Goal: Task Accomplishment & Management: Complete application form

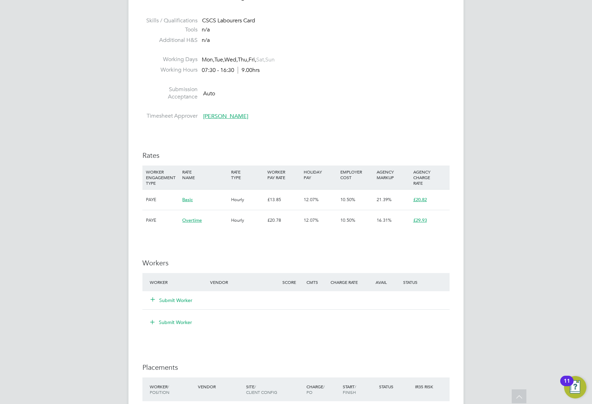
scroll to position [326, 0]
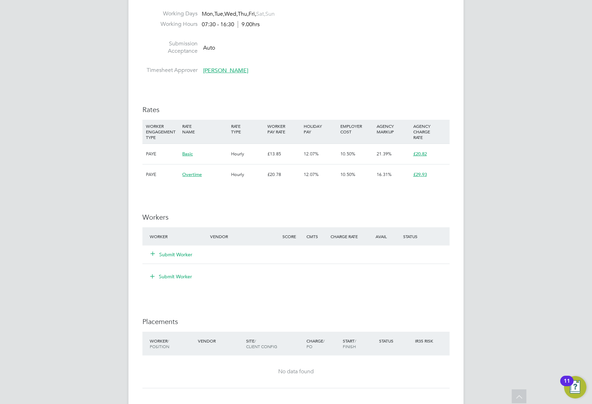
click at [175, 149] on button "Submit Worker" at bounding box center [172, 254] width 42 height 7
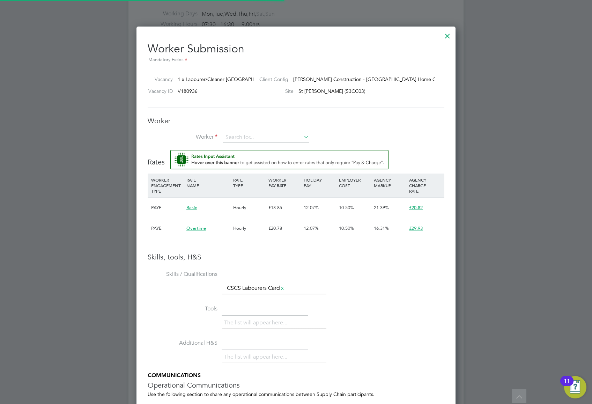
scroll to position [21, 47]
click at [274, 139] on input at bounding box center [266, 137] width 86 height 10
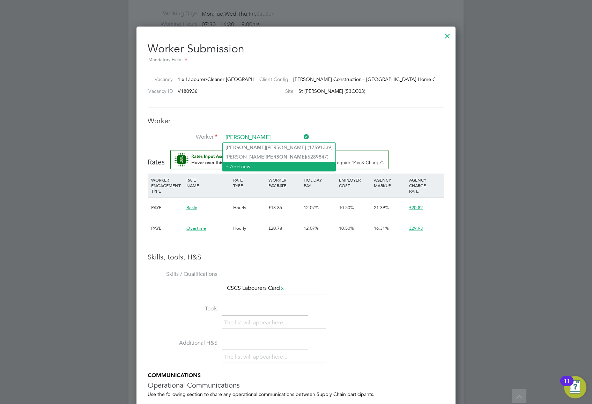
type input "brett"
click at [260, 149] on li "+ Add new" at bounding box center [279, 166] width 113 height 9
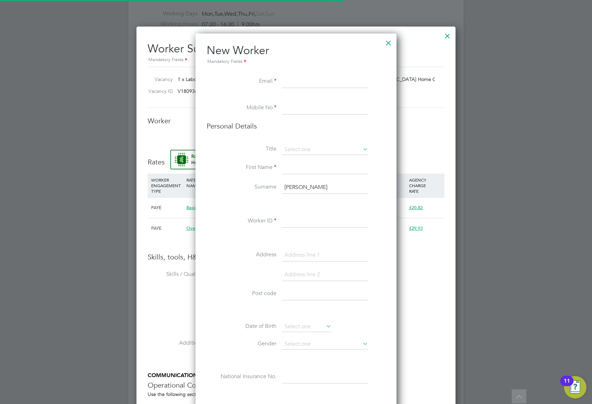
scroll to position [623, 201]
click at [312, 77] on input at bounding box center [325, 81] width 86 height 13
paste input "[EMAIL_ADDRESS][DOMAIN_NAME]"
type input "[EMAIL_ADDRESS][DOMAIN_NAME]"
click at [323, 111] on input at bounding box center [325, 108] width 86 height 13
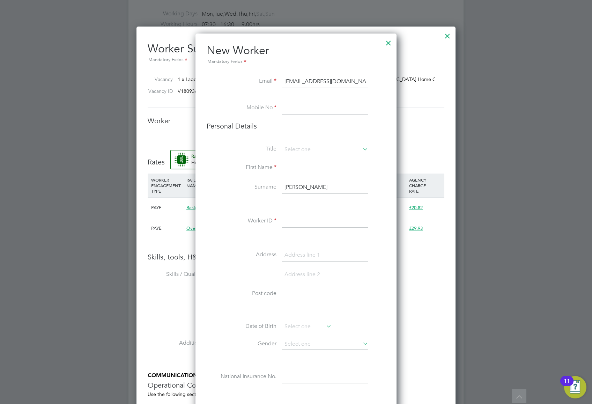
click at [309, 109] on input at bounding box center [325, 108] width 86 height 13
type input "07565121818"
click at [306, 148] on input at bounding box center [325, 150] width 86 height 10
click at [307, 149] on li "Mr" at bounding box center [325, 159] width 87 height 9
type input "Mr"
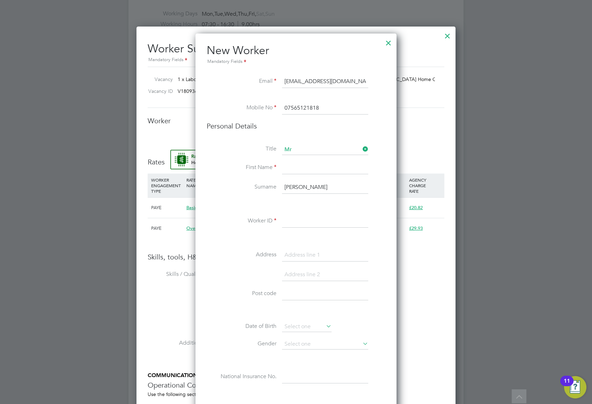
click at [303, 149] on input at bounding box center [325, 168] width 86 height 13
type input "Brett"
click at [308, 149] on input "brett" at bounding box center [325, 187] width 86 height 13
type input "b"
type input "Fenix"
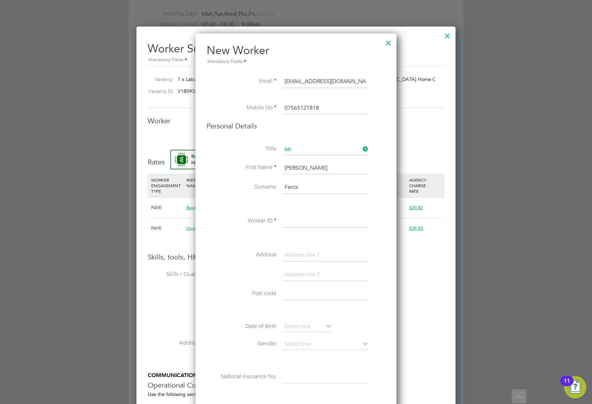
click at [299, 149] on input at bounding box center [325, 221] width 86 height 13
paste input "20322367"
type input "20322367"
click at [319, 149] on input at bounding box center [325, 255] width 86 height 13
type input "[STREET_ADDRESS]"
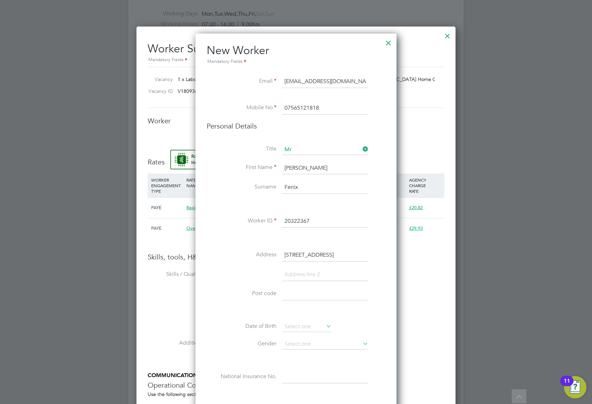
click at [317, 149] on input at bounding box center [325, 274] width 86 height 13
type input "[GEOGRAPHIC_DATA]"
click at [293, 149] on input at bounding box center [325, 313] width 86 height 13
paste input "NW6 7QN"
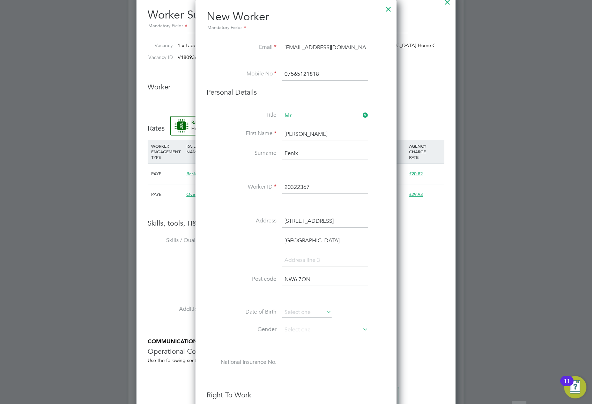
scroll to position [419, 0]
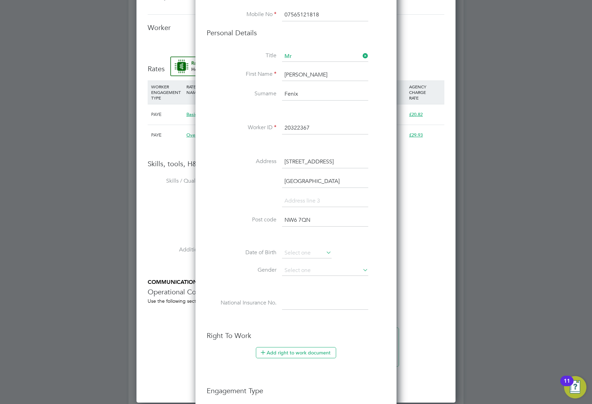
type input "NW6 7QN"
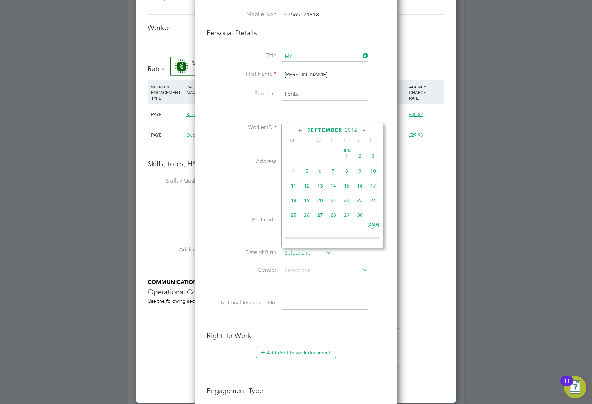
click at [308, 149] on input at bounding box center [307, 253] width 50 height 10
click at [350, 127] on span "2012" at bounding box center [351, 130] width 13 height 6
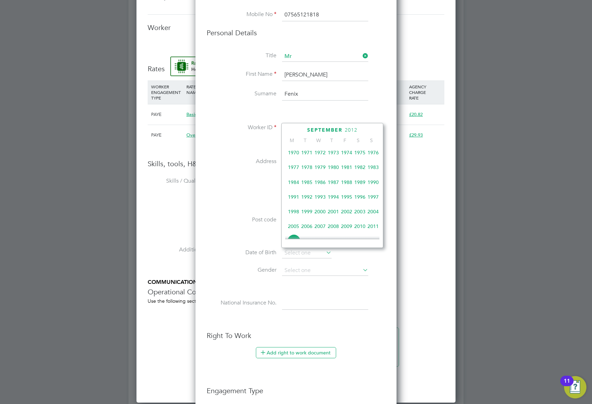
scroll to position [90, 0]
click at [375, 149] on span "1976" at bounding box center [373, 198] width 13 height 13
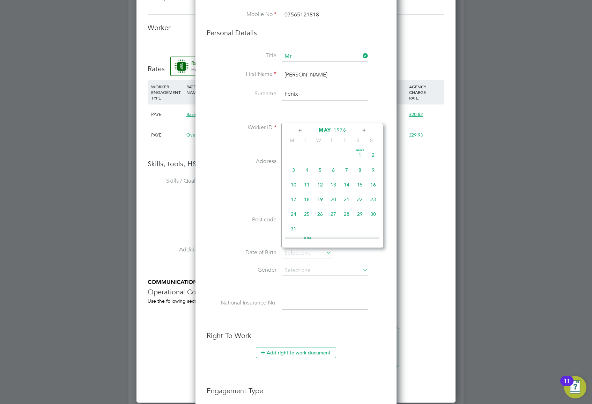
scroll to position [74, 0]
click at [292, 149] on span "31" at bounding box center [293, 228] width 13 height 13
type input "[DATE]"
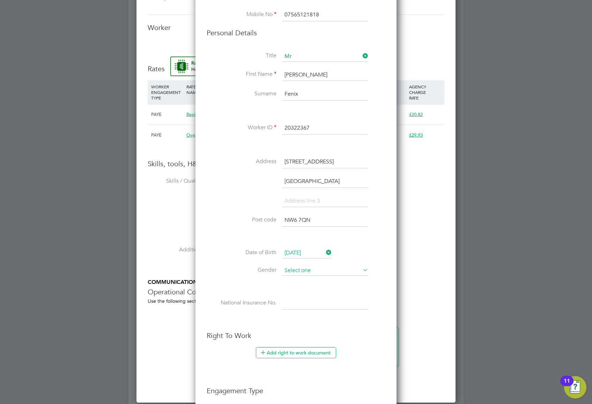
click at [313, 149] on input at bounding box center [325, 270] width 86 height 10
click at [307, 149] on li "[DEMOGRAPHIC_DATA]" at bounding box center [325, 280] width 87 height 9
type input "[DEMOGRAPHIC_DATA]"
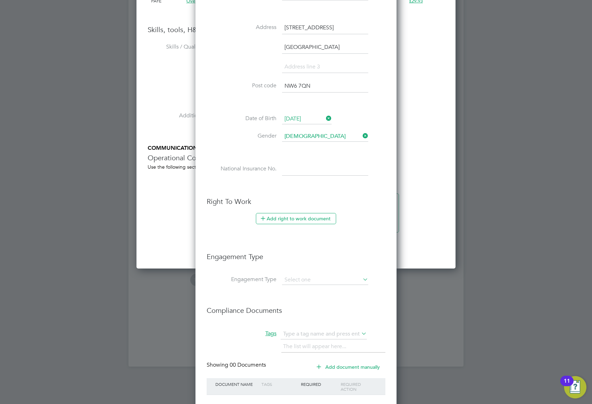
scroll to position [559, 0]
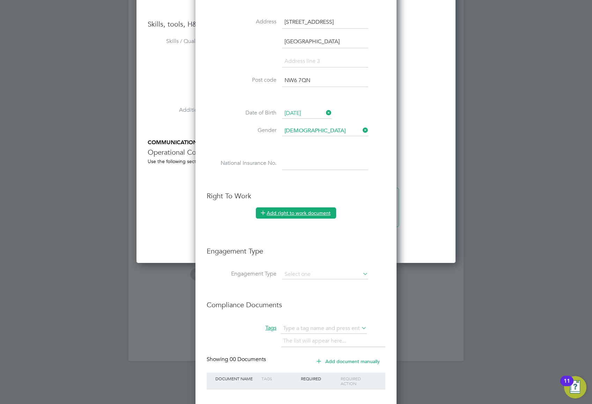
click at [292, 149] on button "Add right to work document" at bounding box center [296, 212] width 80 height 11
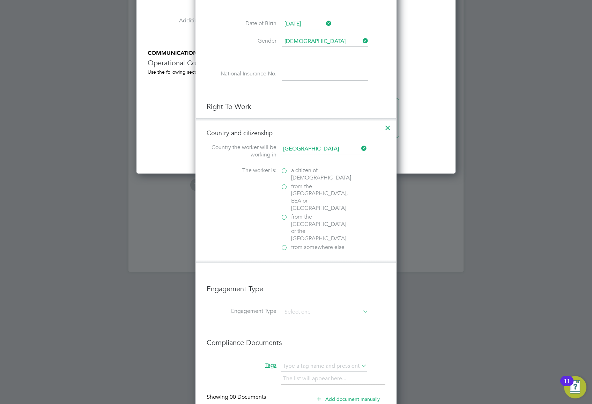
scroll to position [651, 0]
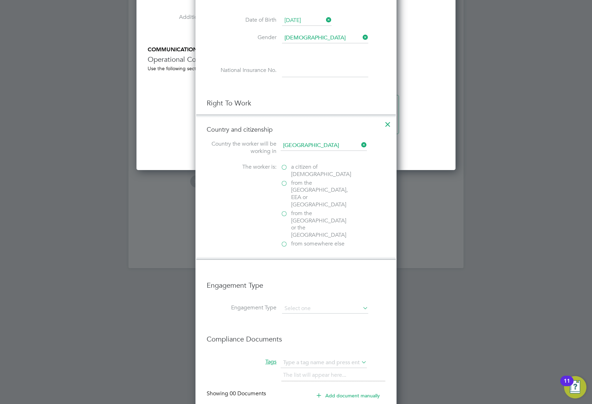
click at [286, 149] on label "a citizen of United Kingdom" at bounding box center [316, 170] width 70 height 15
click at [0, 0] on input "a citizen of United Kingdom" at bounding box center [0, 0] width 0 height 0
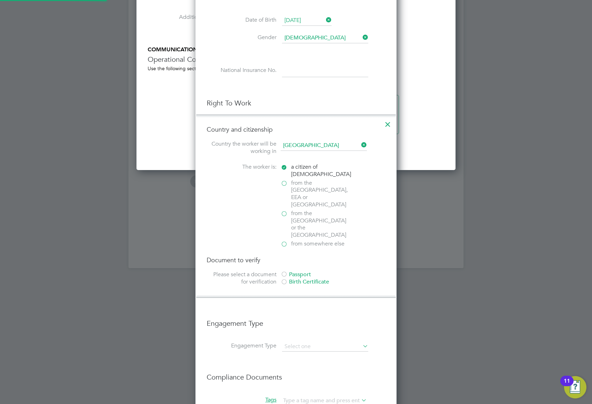
scroll to position [786, 201]
click at [285, 149] on div at bounding box center [284, 274] width 7 height 7
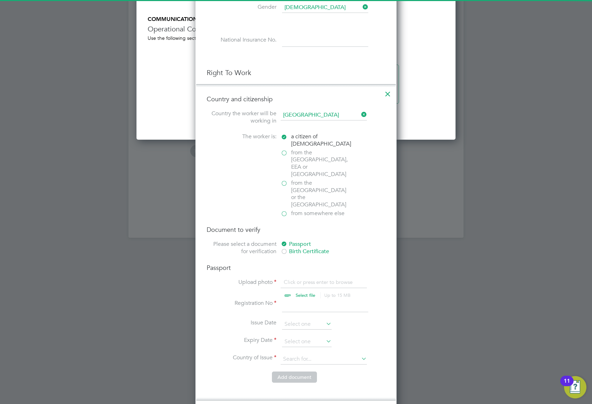
scroll to position [698, 0]
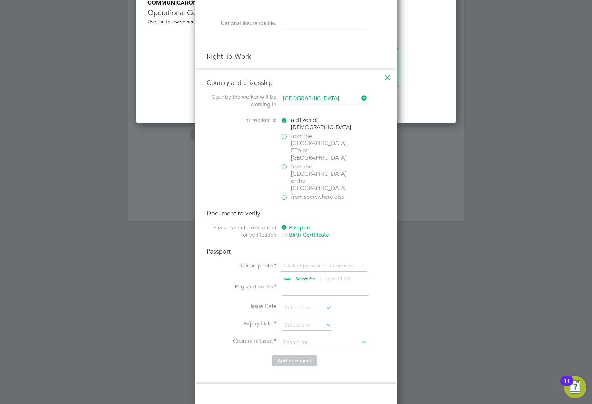
click at [304, 149] on input "file" at bounding box center [312, 272] width 110 height 21
type input "C:\fakepath\Brett Fenix Passport .jpg"
click at [308, 149] on input at bounding box center [325, 289] width 86 height 13
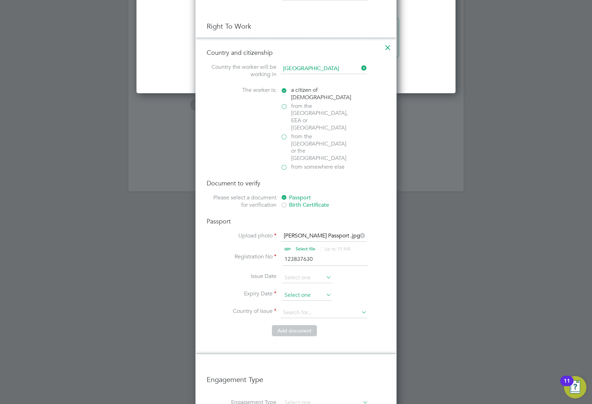
scroll to position [745, 0]
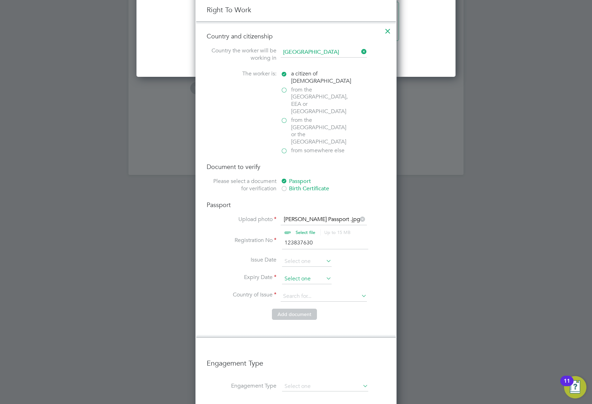
type input "123837630"
click at [305, 149] on input at bounding box center [307, 279] width 50 height 10
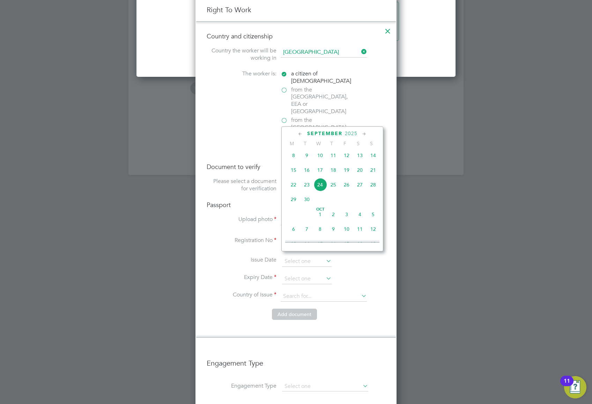
click at [351, 134] on span "2025" at bounding box center [351, 134] width 13 height 6
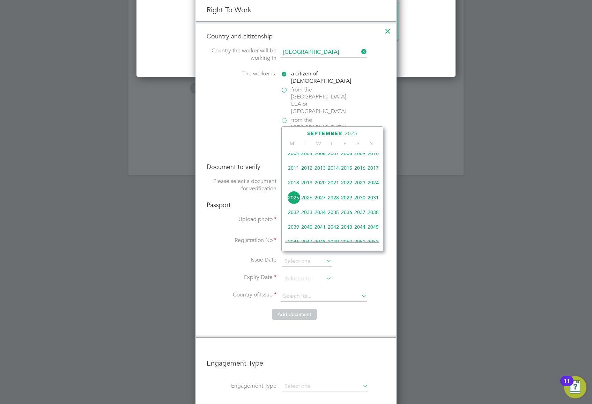
click at [361, 149] on span "2030" at bounding box center [359, 197] width 13 height 13
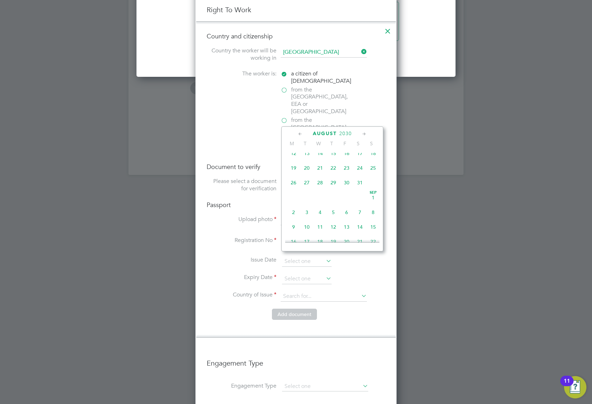
click at [363, 131] on icon at bounding box center [364, 134] width 7 height 8
click at [306, 149] on span "5" at bounding box center [306, 168] width 13 height 13
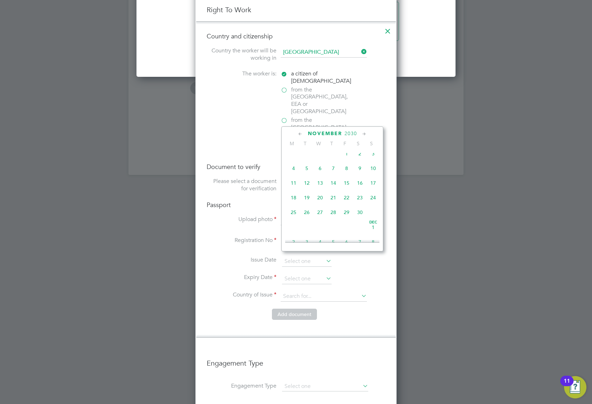
type input "[DATE]"
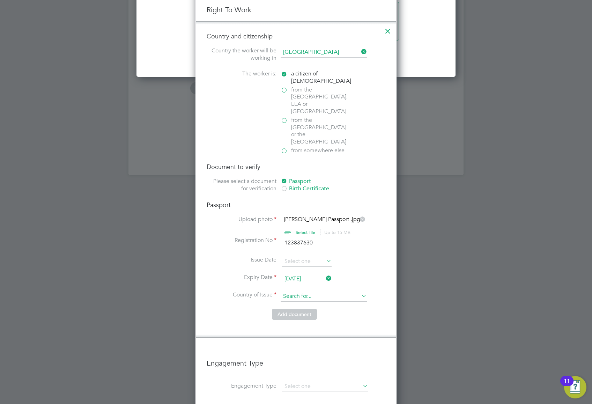
click at [320, 149] on input at bounding box center [324, 296] width 86 height 10
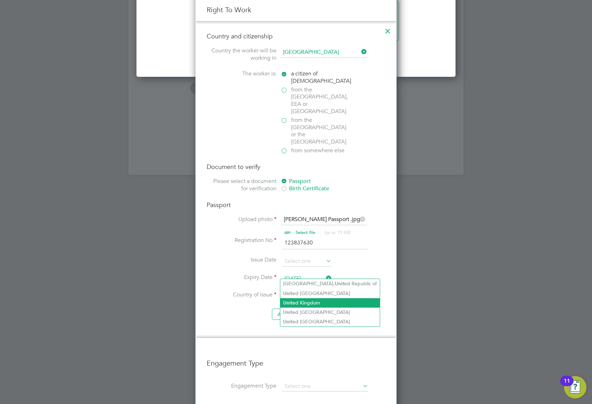
click at [324, 149] on li "Unit ed Kingdom" at bounding box center [329, 302] width 99 height 9
type input "United Kingdom"
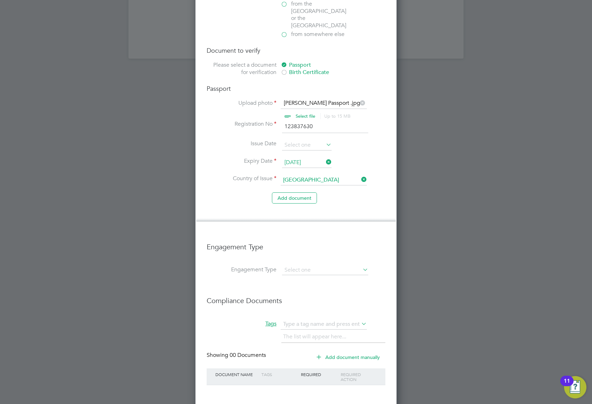
scroll to position [873, 0]
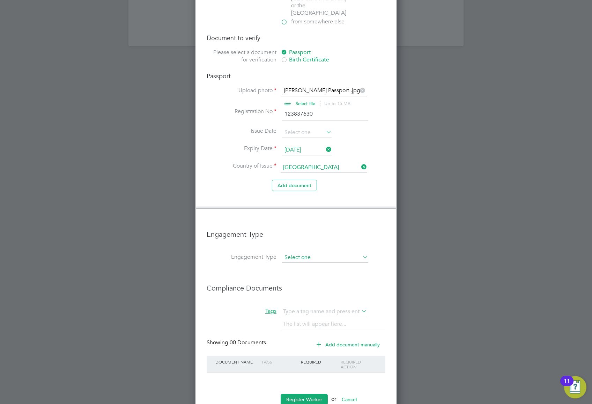
click at [314, 149] on input at bounding box center [325, 258] width 86 height 10
click at [312, 149] on li "Umbrella" at bounding box center [325, 276] width 87 height 10
type input "Umbrella"
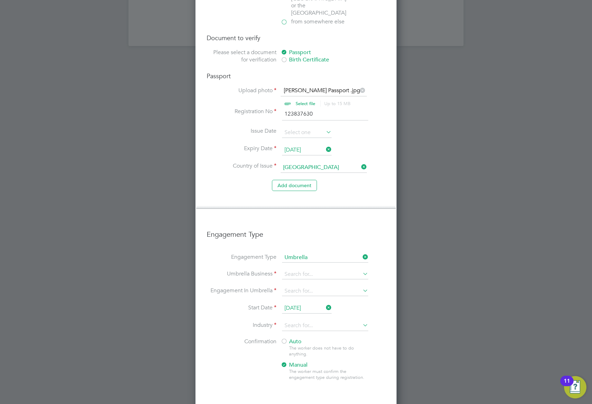
scroll to position [1047, 201]
click at [302, 149] on input at bounding box center [325, 275] width 86 height 10
click at [318, 149] on li "Clipp er Contracting Group Ltd" at bounding box center [340, 262] width 116 height 10
type input "Clipper Contracting Group Ltd"
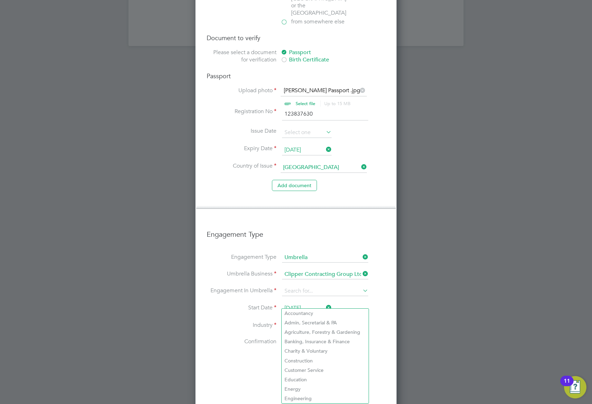
click at [312, 149] on input at bounding box center [325, 325] width 86 height 10
click at [323, 149] on li "Construction" at bounding box center [325, 360] width 87 height 9
type input "Construction"
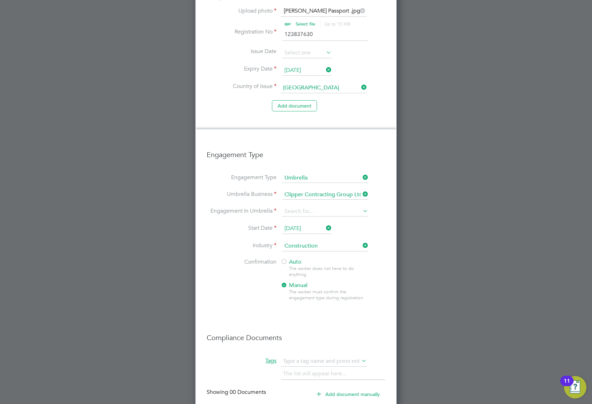
scroll to position [862, 0]
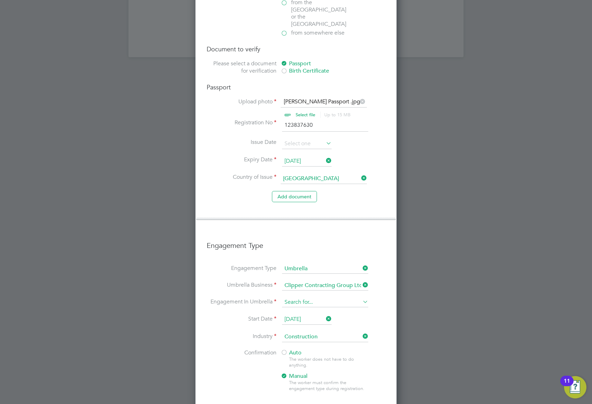
click at [302, 149] on input at bounding box center [325, 302] width 86 height 10
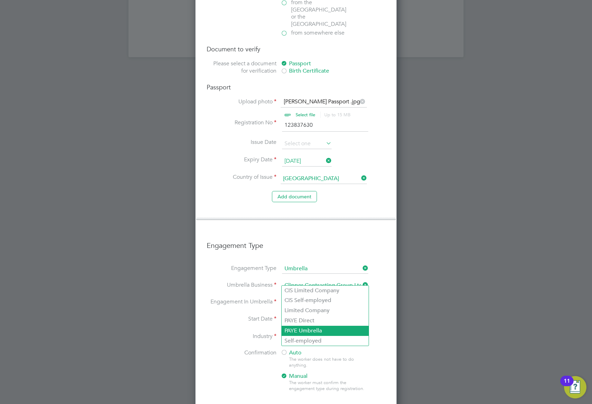
click at [318, 149] on li "PAYE Umbrella" at bounding box center [325, 331] width 87 height 10
type input "PAYE Umbrella"
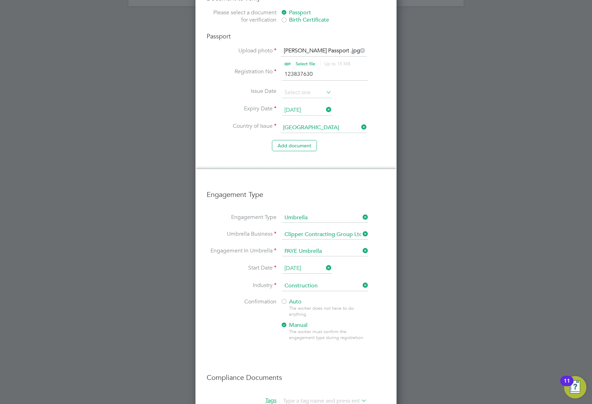
scroll to position [1002, 0]
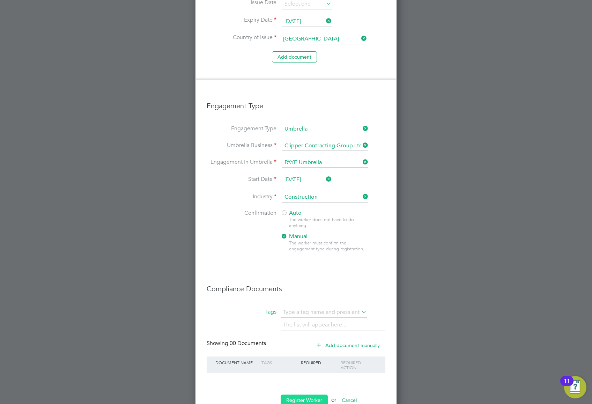
click at [310, 149] on button "Register Worker" at bounding box center [304, 399] width 47 height 11
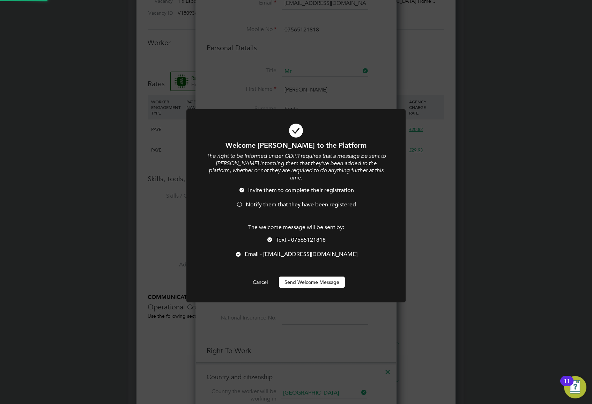
scroll to position [0, 0]
click at [309, 149] on button "Send Welcome Message" at bounding box center [312, 281] width 66 height 11
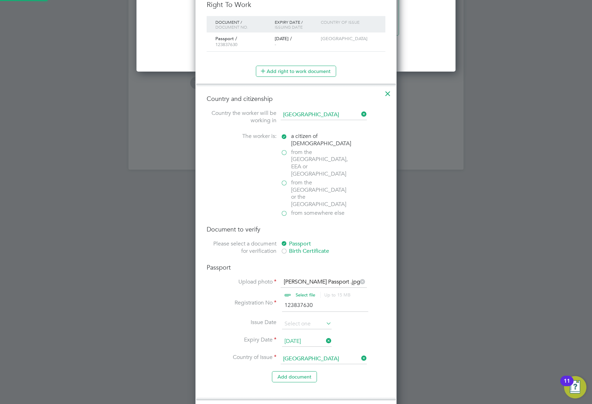
scroll to position [821, 201]
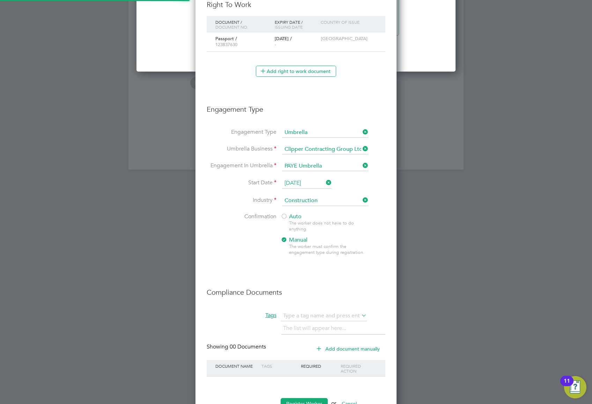
type input "Brett Fenix (20322367)"
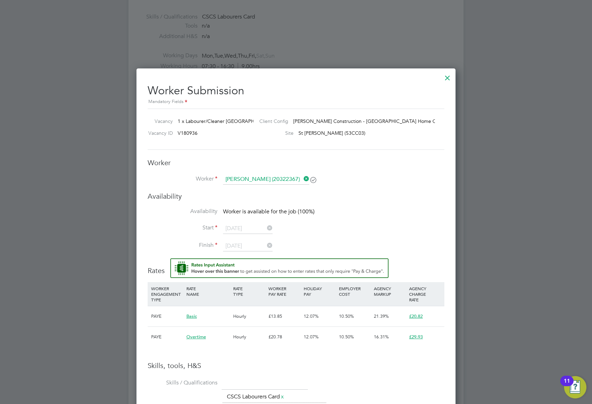
scroll to position [201, 0]
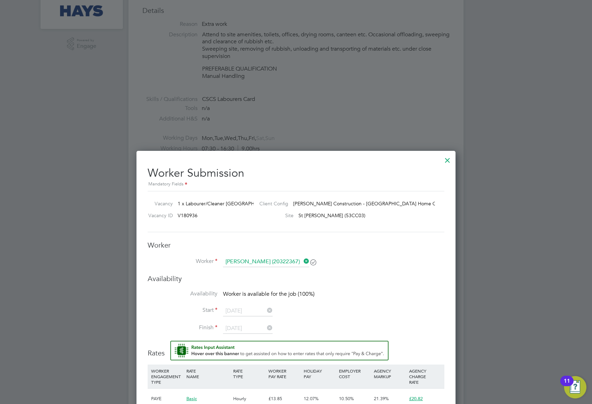
click at [382, 149] on div at bounding box center [447, 158] width 13 height 13
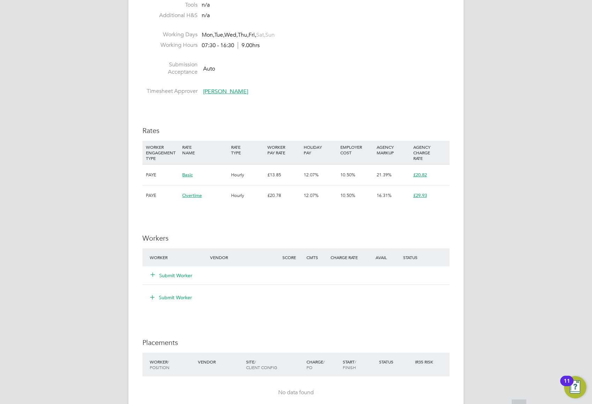
scroll to position [326, 0]
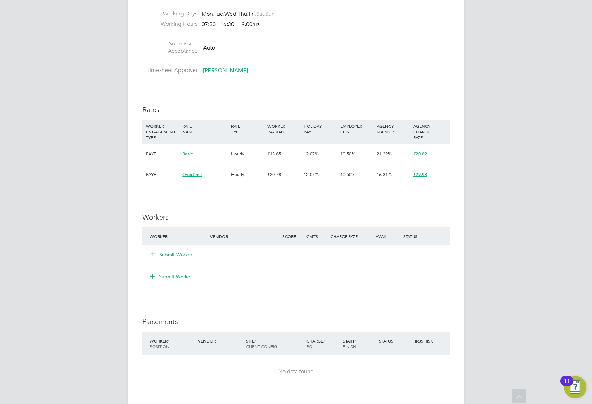
click at [181, 149] on button "Submit Worker" at bounding box center [172, 254] width 42 height 7
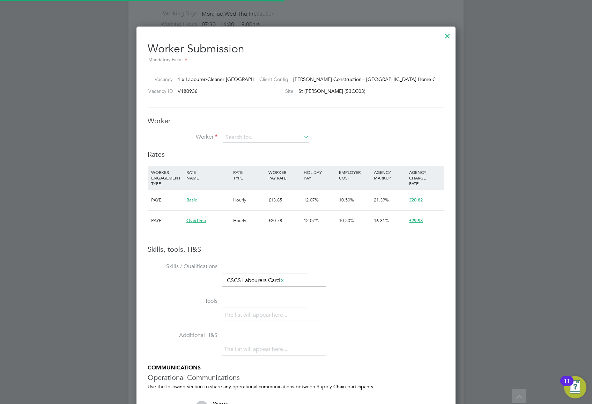
scroll to position [21, 47]
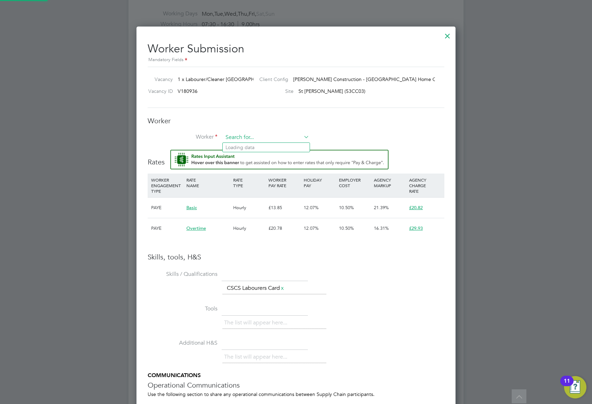
click at [244, 137] on input at bounding box center [266, 137] width 86 height 10
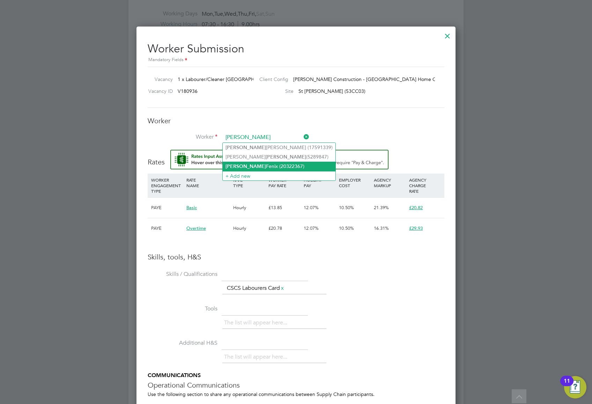
type input "brett"
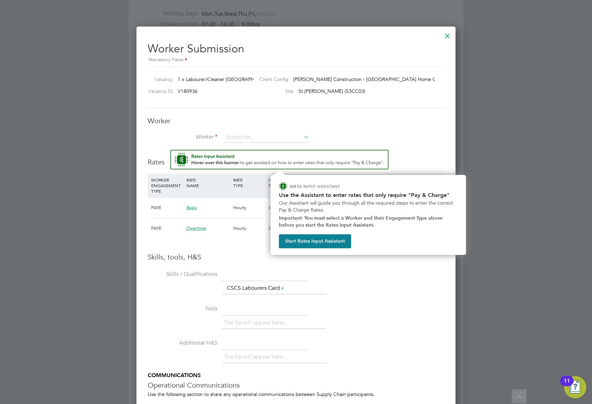
click at [286, 149] on img "Rate Assistant" at bounding box center [279, 160] width 218 height 20
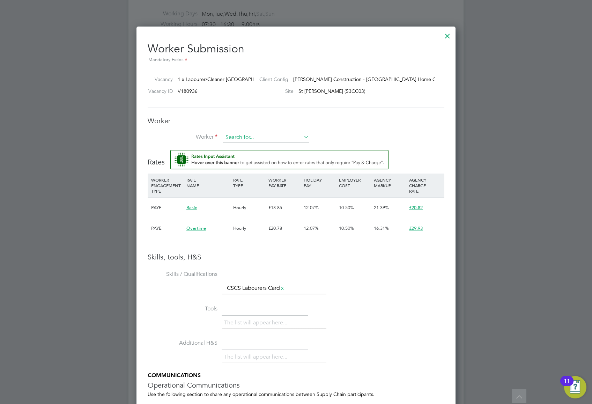
click at [267, 139] on input at bounding box center [266, 137] width 86 height 10
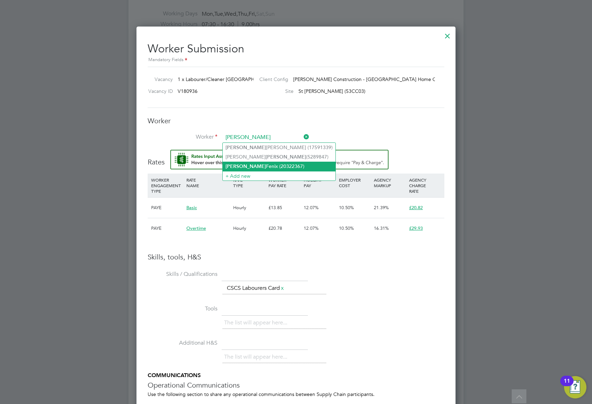
click at [256, 149] on li "Brett Fenix (20322367)" at bounding box center [279, 166] width 113 height 9
type input "Brett Fenix (20322367)"
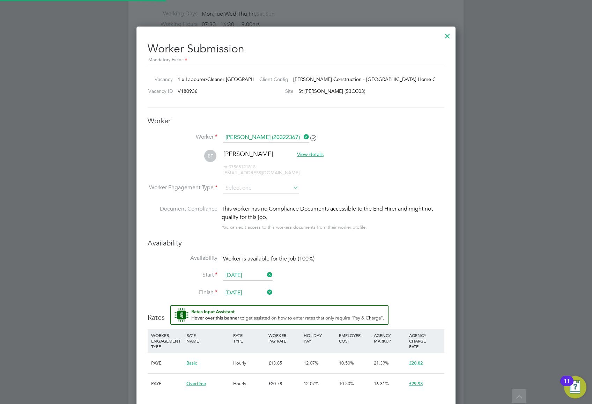
scroll to position [626, 320]
click at [287, 149] on input at bounding box center [261, 188] width 76 height 10
click at [278, 149] on li "Contract" at bounding box center [261, 197] width 76 height 9
type input "Contract"
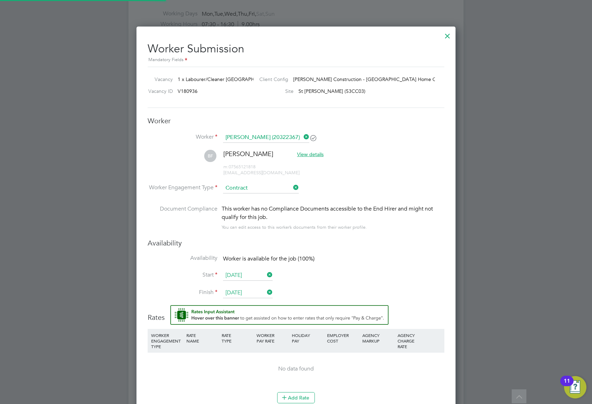
scroll to position [634, 320]
click at [282, 149] on input at bounding box center [261, 188] width 76 height 10
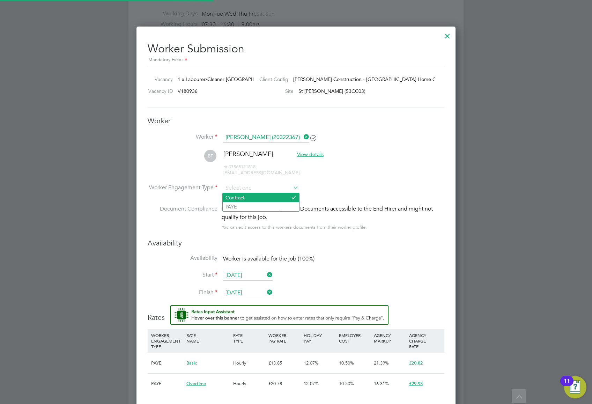
scroll to position [21, 47]
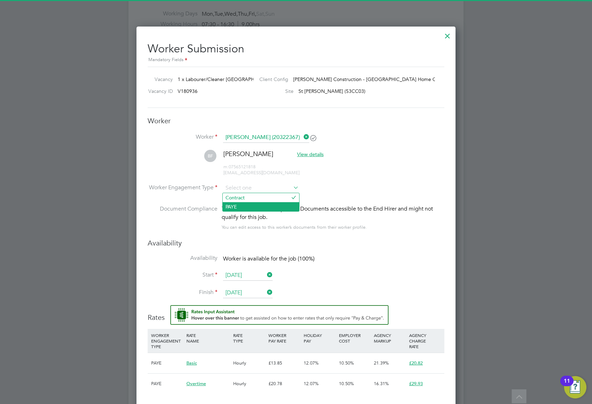
click at [274, 149] on li "PAYE" at bounding box center [261, 206] width 76 height 9
type input "PAYE"
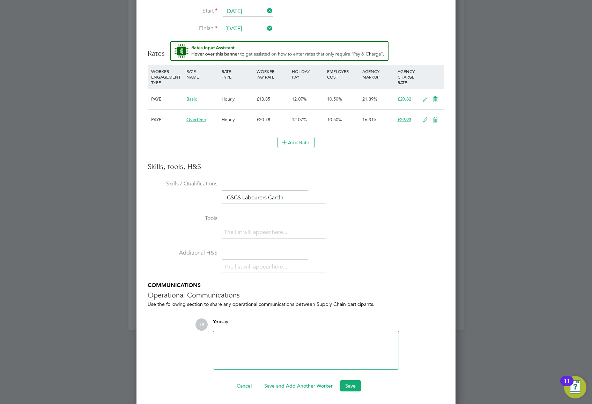
scroll to position [591, 0]
click at [352, 149] on button "Save" at bounding box center [351, 384] width 22 height 11
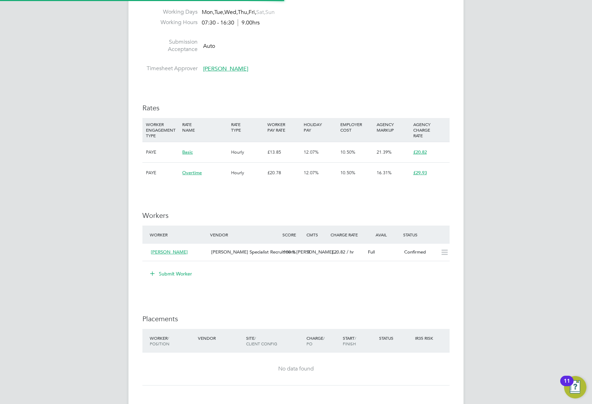
scroll to position [326, 0]
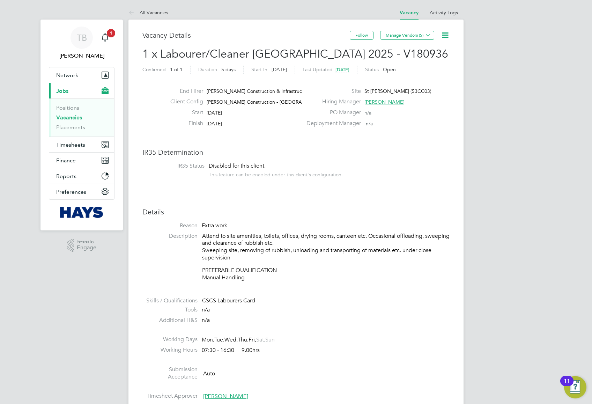
click at [382, 36] on icon at bounding box center [445, 35] width 9 height 9
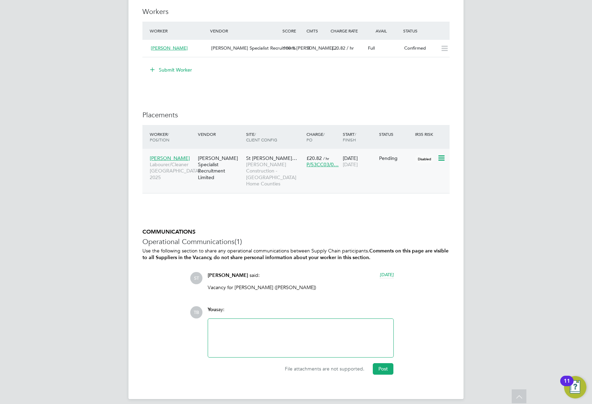
click at [382, 149] on span "Disabled" at bounding box center [424, 158] width 19 height 9
click at [382, 149] on icon at bounding box center [440, 158] width 7 height 8
click at [382, 149] on li "Start" at bounding box center [420, 203] width 50 height 10
type input "[PERSON_NAME]"
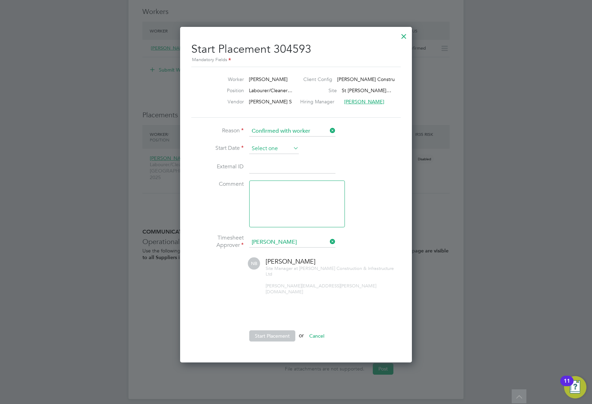
click at [269, 149] on input at bounding box center [274, 148] width 50 height 10
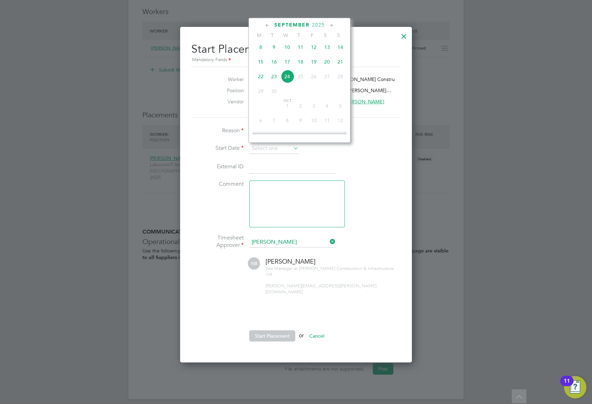
click at [260, 77] on span "22" at bounding box center [260, 76] width 13 height 13
type input "[DATE]"
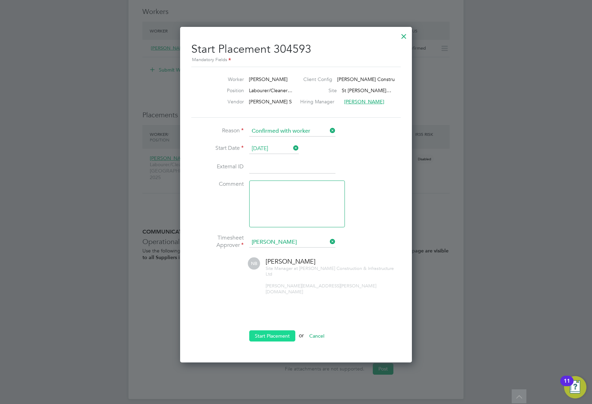
click at [276, 149] on button "Start Placement" at bounding box center [272, 335] width 46 height 11
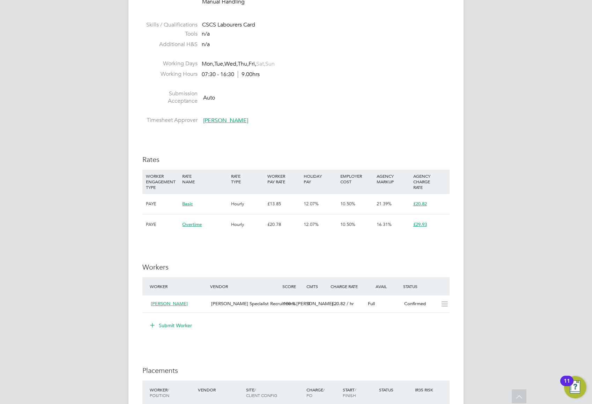
scroll to position [279, 0]
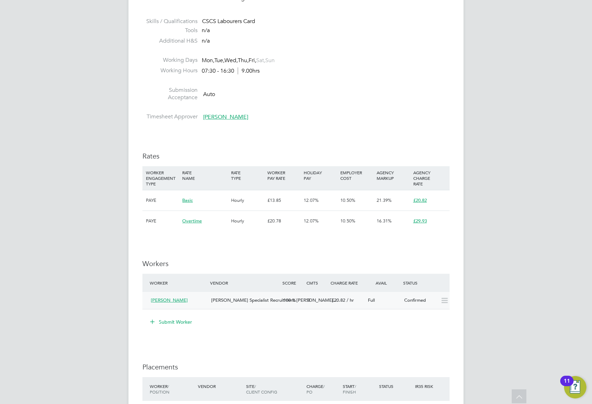
click at [170, 149] on span "[PERSON_NAME]" at bounding box center [169, 300] width 37 height 6
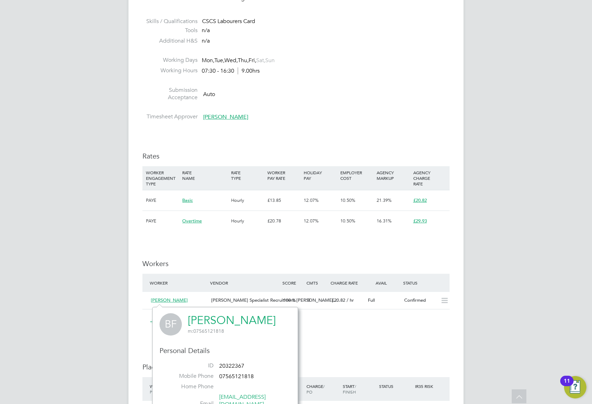
click at [207, 149] on link "[PERSON_NAME]" at bounding box center [232, 320] width 88 height 14
click at [382, 95] on li "Submission Acceptance Auto" at bounding box center [295, 96] width 307 height 18
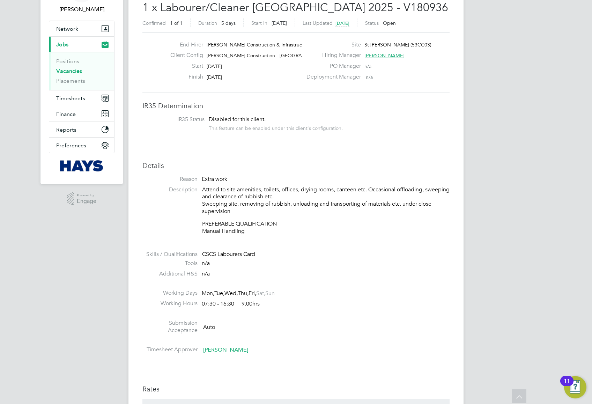
scroll to position [0, 0]
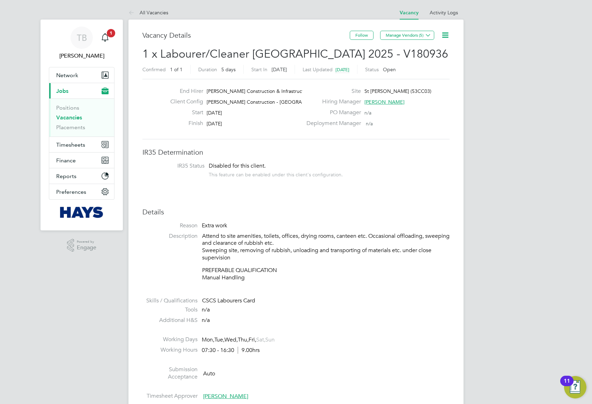
click at [382, 35] on icon at bounding box center [445, 35] width 9 height 9
click at [382, 50] on li "Edit Vacancy e" at bounding box center [428, 52] width 40 height 10
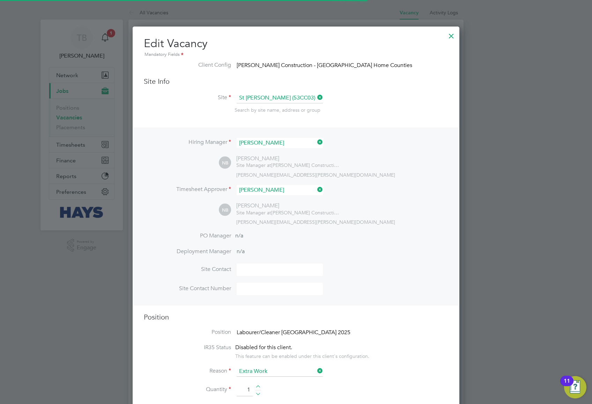
scroll to position [21, 37]
click at [382, 34] on div at bounding box center [451, 34] width 13 height 13
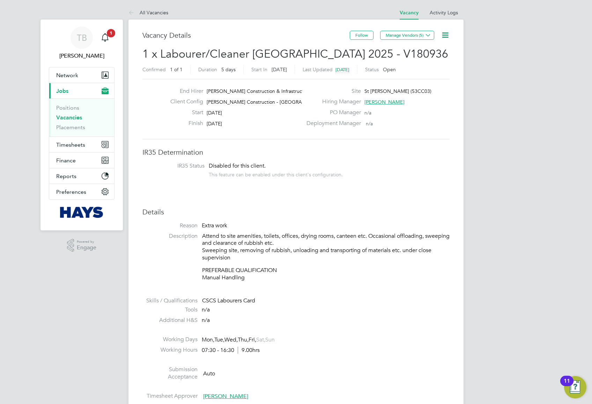
click at [222, 56] on span "1 x Labourer/Cleaner [GEOGRAPHIC_DATA] 2025 - V180936" at bounding box center [295, 54] width 306 height 14
click at [73, 145] on span "Timesheets" at bounding box center [70, 144] width 29 height 7
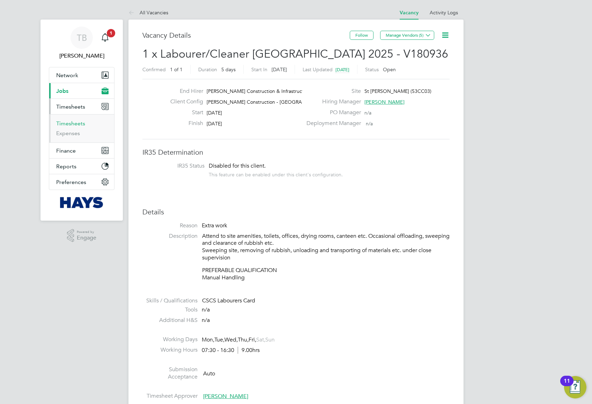
click at [75, 125] on link "Timesheets" at bounding box center [70, 123] width 29 height 7
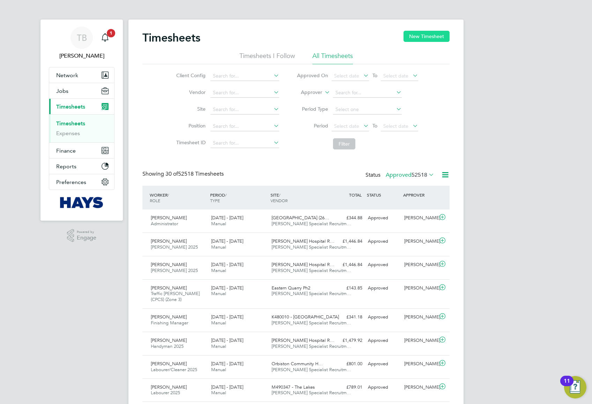
scroll to position [17, 61]
click at [382, 36] on button "New Timesheet" at bounding box center [427, 36] width 46 height 11
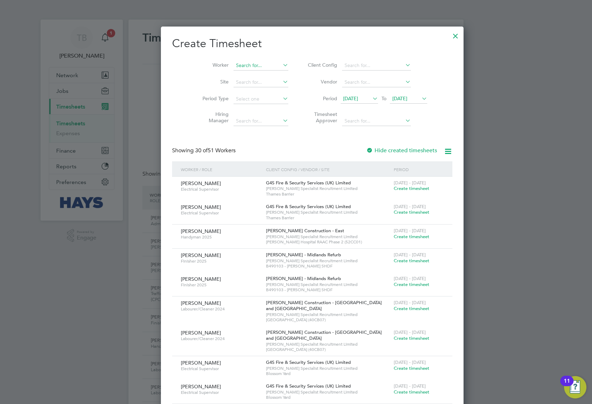
click at [243, 66] on input at bounding box center [261, 66] width 55 height 10
type input "n"
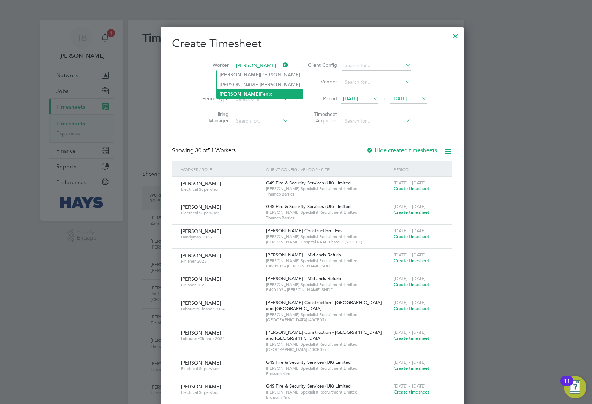
click at [251, 91] on li "Brett Fenix" at bounding box center [260, 93] width 86 height 9
type input "[PERSON_NAME]"
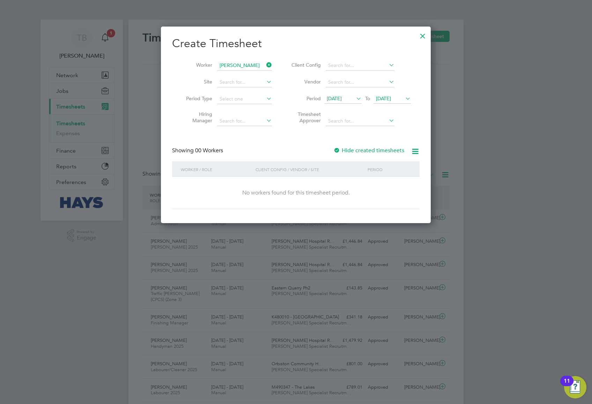
click at [338, 149] on div at bounding box center [336, 150] width 7 height 7
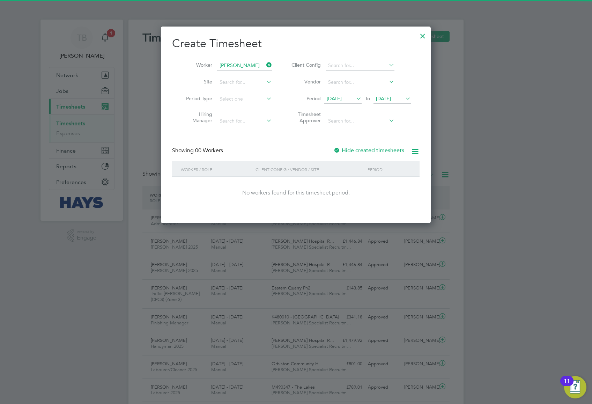
click at [335, 149] on div "Create Timesheet Worker Brett Fenix Site Period Type Hiring Manager Client Conf…" at bounding box center [296, 122] width 248 height 173
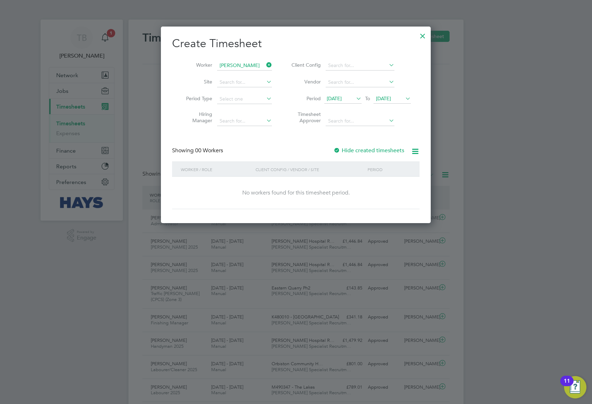
click at [336, 147] on div at bounding box center [336, 150] width 7 height 7
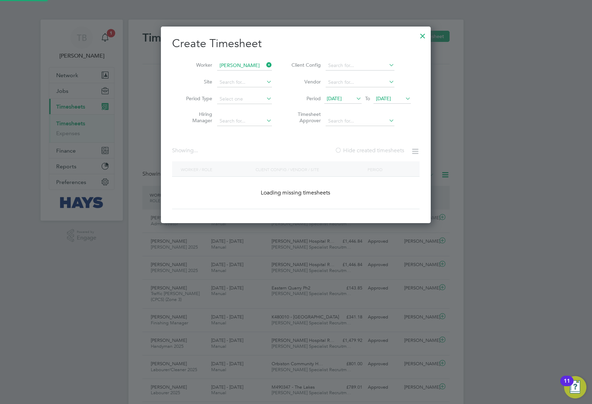
click at [336, 147] on div at bounding box center [338, 150] width 7 height 7
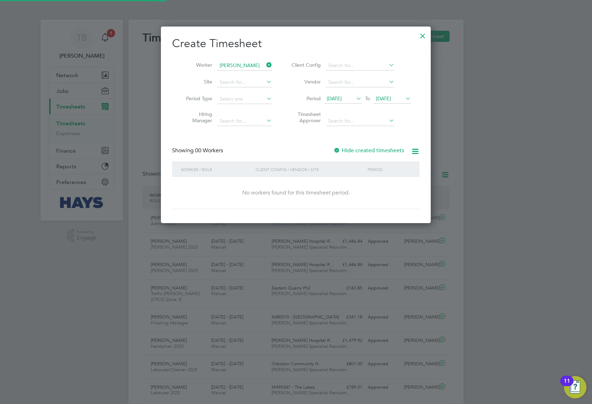
click at [382, 94] on li "Period 10 Sep 2025 To 17 Sep 2025" at bounding box center [350, 99] width 139 height 17
click at [382, 99] on span "17 Sep 2025" at bounding box center [383, 98] width 15 height 6
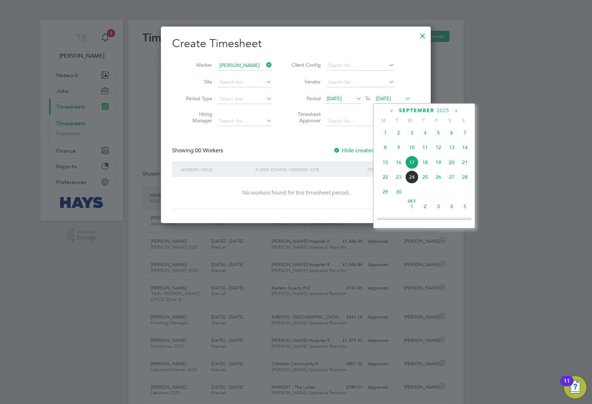
click at [382, 149] on span "3" at bounding box center [438, 206] width 13 height 13
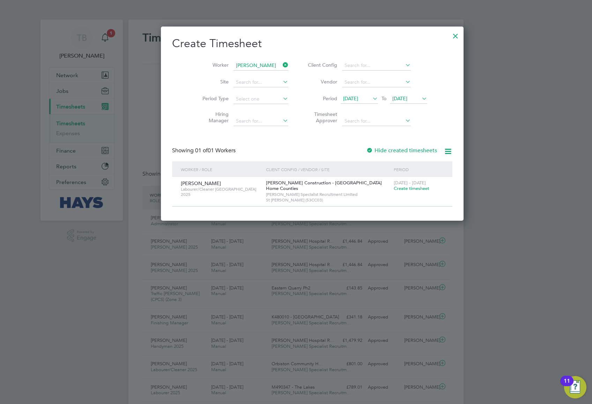
click at [382, 149] on span "Create timesheet" at bounding box center [412, 188] width 36 height 6
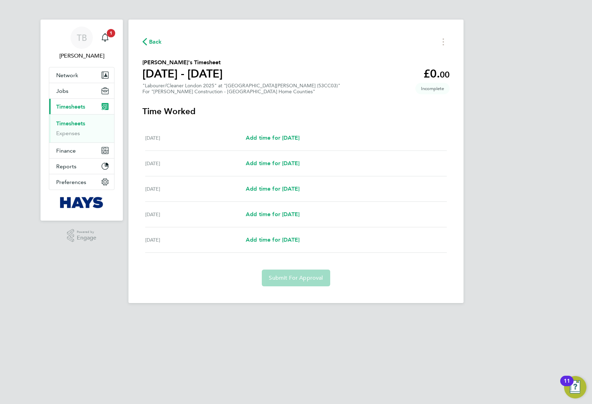
click at [166, 65] on h2 "Brett Fenix's Timesheet" at bounding box center [182, 62] width 80 height 8
click at [182, 84] on div ""Labourer/Cleaner London 2025" at "St Margarets Clitherow (53CC03)" For "Morgan…" at bounding box center [241, 89] width 198 height 12
click at [174, 59] on h2 "Brett Fenix's Timesheet" at bounding box center [182, 62] width 80 height 8
click at [79, 125] on link "Timesheets" at bounding box center [70, 123] width 29 height 7
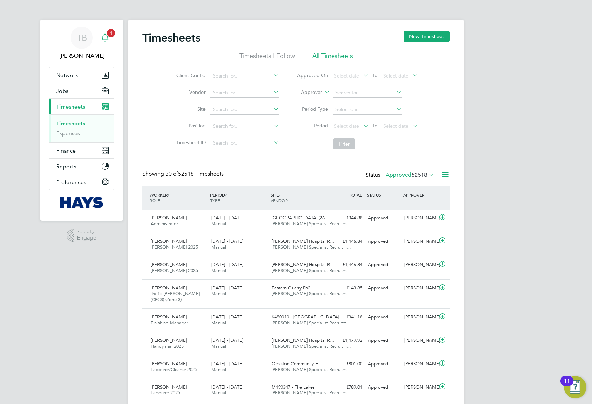
click at [110, 39] on div "Main navigation" at bounding box center [105, 38] width 14 height 14
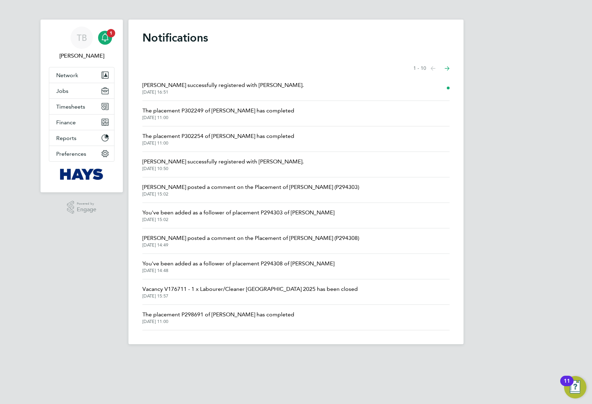
click at [207, 83] on span "Brett Fenix successfully registered with Hays." at bounding box center [222, 85] width 161 height 8
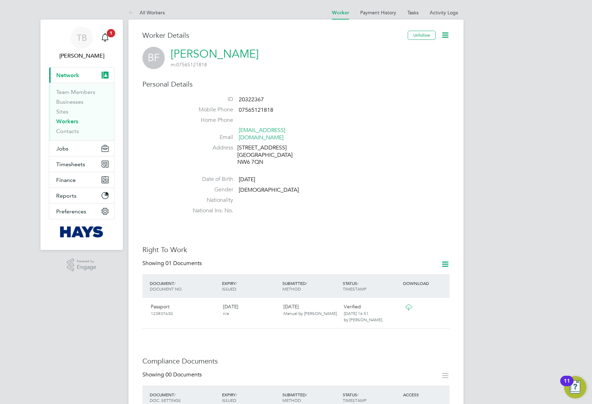
click at [196, 55] on link "Brett Fenix" at bounding box center [215, 54] width 88 height 14
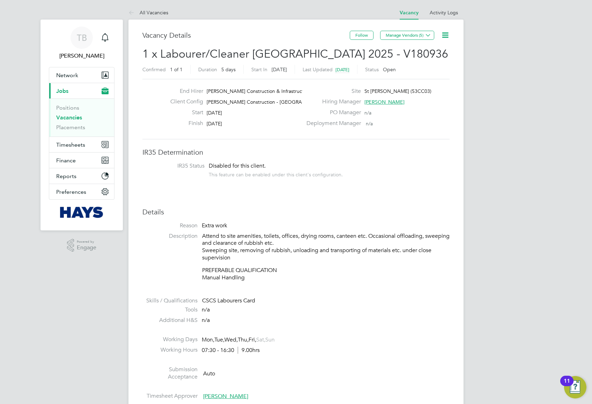
click at [448, 35] on icon at bounding box center [445, 35] width 9 height 9
click at [427, 51] on li "Edit Vacancy e" at bounding box center [428, 52] width 40 height 10
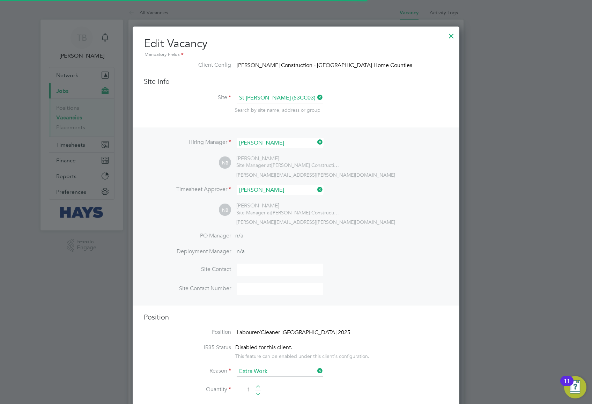
scroll to position [3, 3]
click at [449, 34] on div at bounding box center [451, 34] width 13 height 13
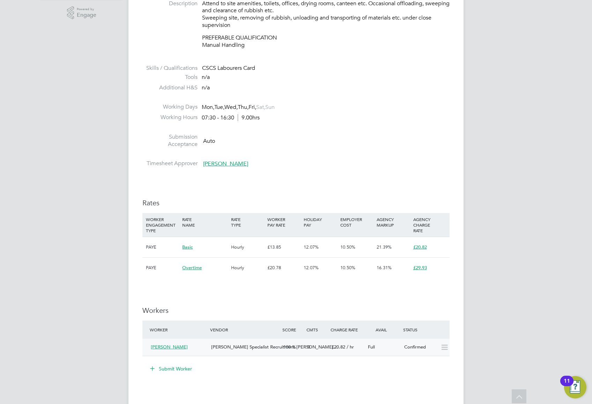
click at [165, 349] on span "[PERSON_NAME]" at bounding box center [169, 347] width 37 height 6
click at [194, 344] on div "[PERSON_NAME]" at bounding box center [178, 347] width 60 height 12
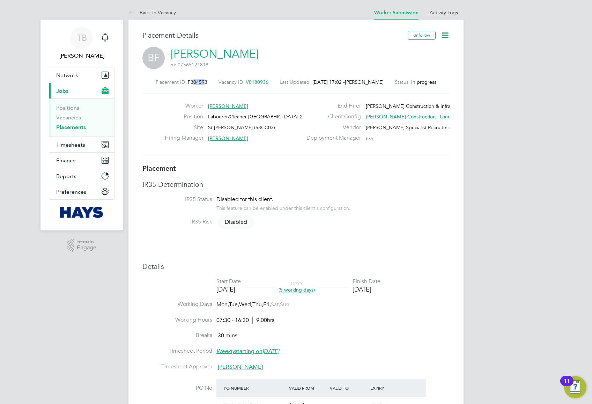
drag, startPoint x: 201, startPoint y: 82, endPoint x: 188, endPoint y: 82, distance: 13.3
click at [188, 82] on span "P304593" at bounding box center [198, 82] width 20 height 6
drag, startPoint x: 187, startPoint y: 82, endPoint x: 197, endPoint y: 83, distance: 10.2
click at [197, 83] on span "P304593" at bounding box center [198, 82] width 20 height 6
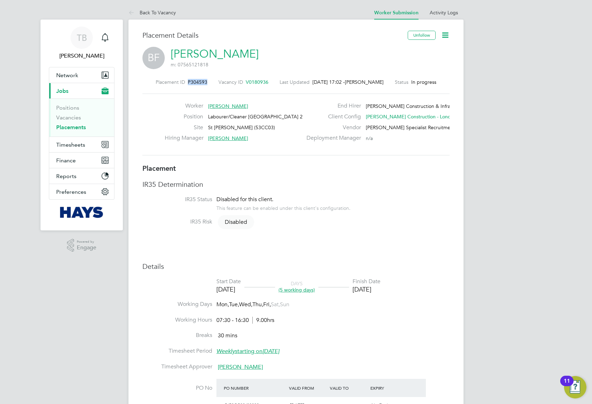
copy span "P304593"
